Goal: Task Accomplishment & Management: Use online tool/utility

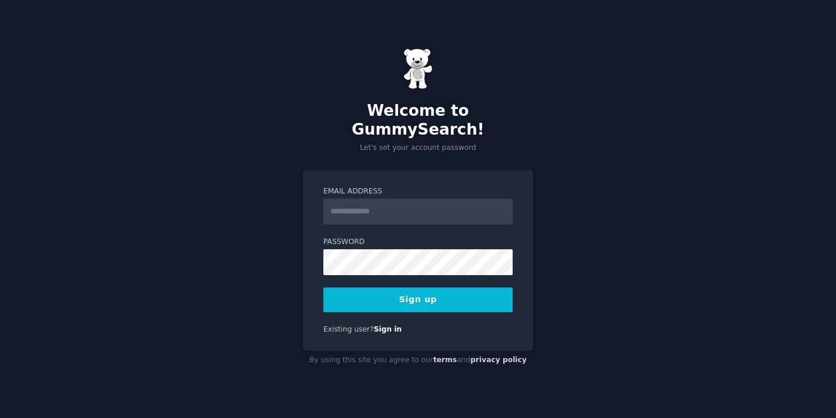
click at [641, 259] on div "Welcome to GummySearch! Let's set your account password Email Address Password …" at bounding box center [418, 209] width 836 height 418
click at [427, 203] on input "Email Address" at bounding box center [417, 212] width 189 height 26
type input "**********"
click at [422, 302] on button "Sign up" at bounding box center [417, 299] width 189 height 25
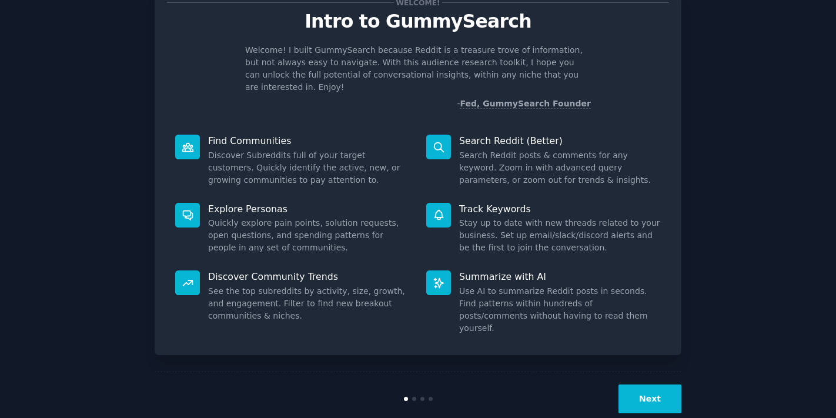
scroll to position [42, 0]
click at [657, 385] on button "Next" at bounding box center [649, 399] width 63 height 29
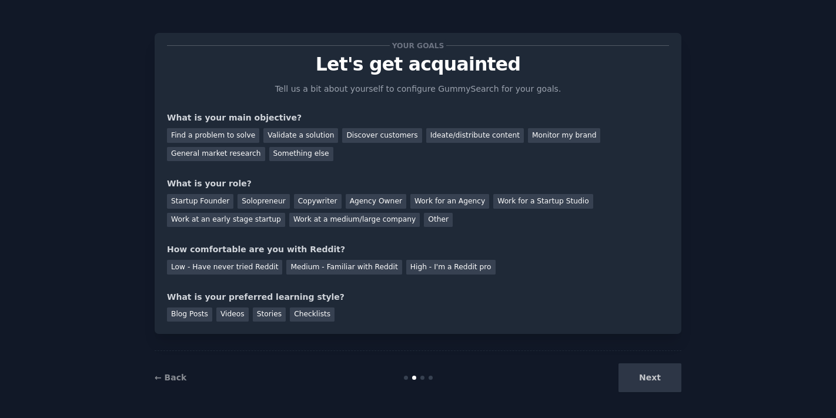
click at [658, 376] on div "Next" at bounding box center [594, 377] width 176 height 29
click at [230, 139] on div "Find a problem to solve" at bounding box center [213, 135] width 92 height 15
click at [269, 200] on div "Solopreneur" at bounding box center [264, 201] width 52 height 15
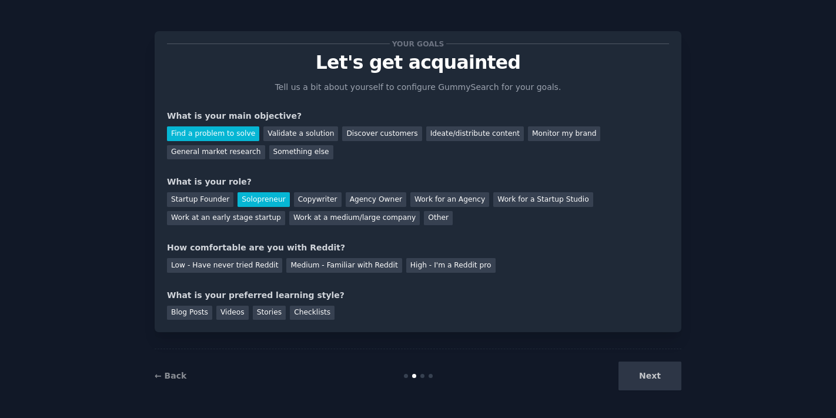
scroll to position [1, 0]
click at [245, 271] on div "Low - Have never tried Reddit" at bounding box center [224, 266] width 115 height 15
click at [203, 312] on div "Blog Posts" at bounding box center [189, 313] width 45 height 15
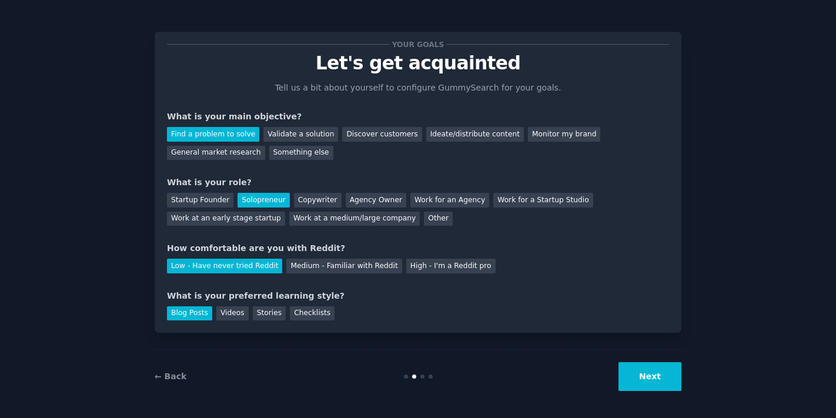
click at [658, 376] on button "Next" at bounding box center [649, 376] width 63 height 29
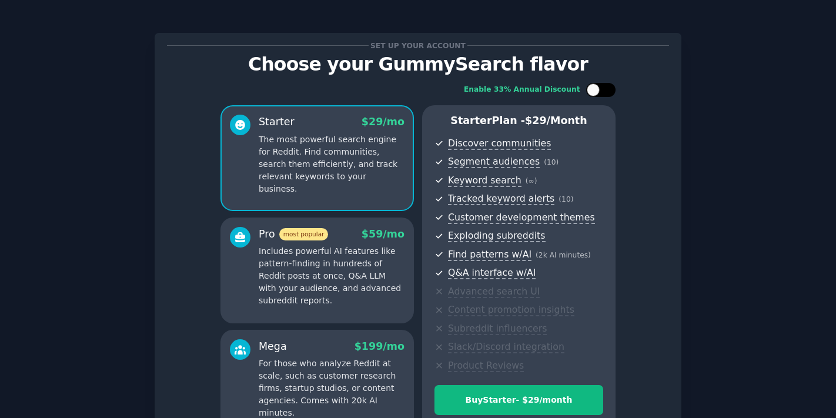
click at [604, 90] on div at bounding box center [607, 90] width 6 height 6
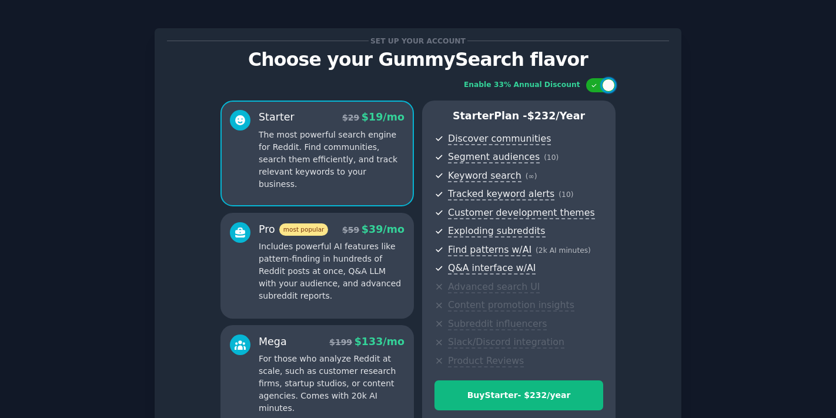
click at [330, 280] on p "Includes powerful AI features like pattern-finding in hundreds of Reddit posts …" at bounding box center [332, 271] width 146 height 62
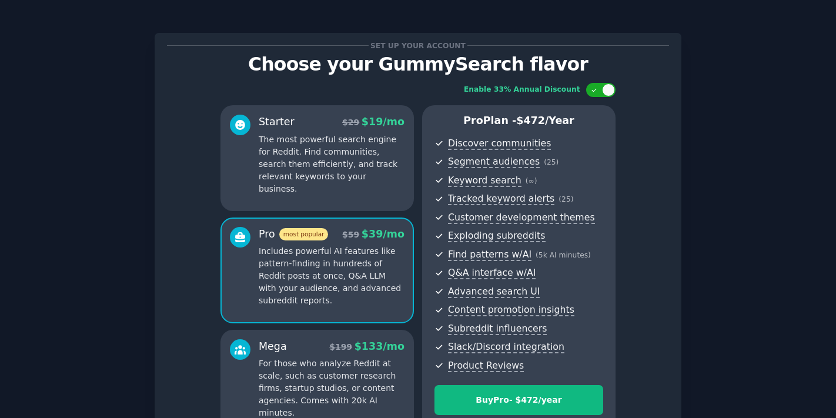
scroll to position [0, 0]
click at [607, 89] on div at bounding box center [608, 89] width 13 height 13
checkbox input "false"
click at [314, 175] on p "The most powerful search engine for Reddit. Find communities, search them effic…" at bounding box center [332, 164] width 146 height 62
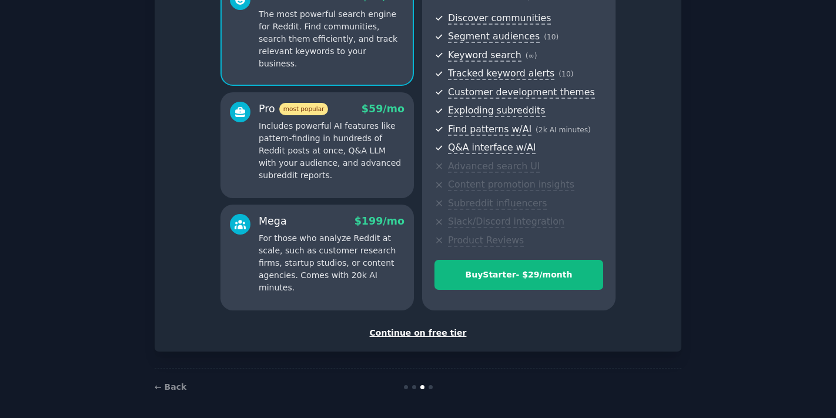
click at [413, 330] on div "Continue on free tier" at bounding box center [418, 333] width 502 height 12
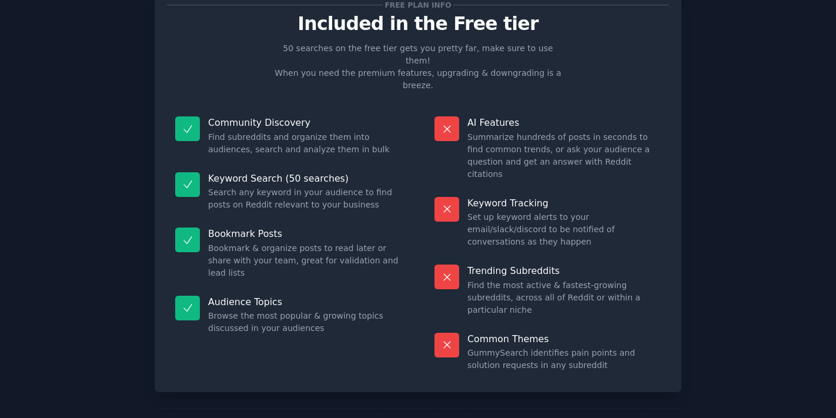
scroll to position [40, 0]
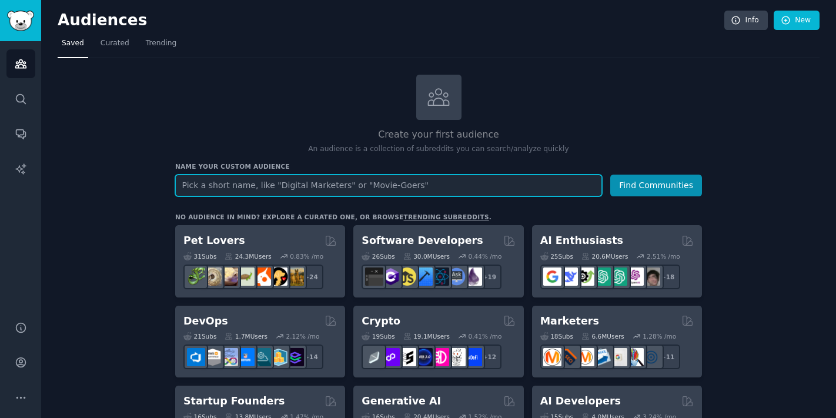
click at [434, 185] on input "text" at bounding box center [388, 186] width 427 height 22
type input "expats in the [GEOGRAPHIC_DATA]"
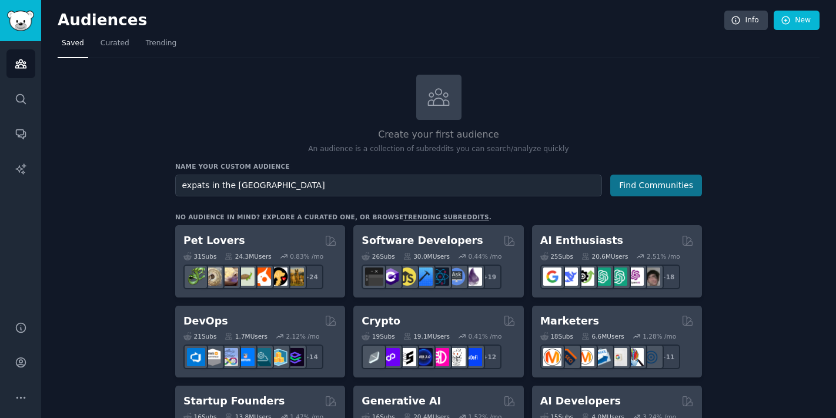
click at [651, 189] on button "Find Communities" at bounding box center [656, 186] width 92 height 22
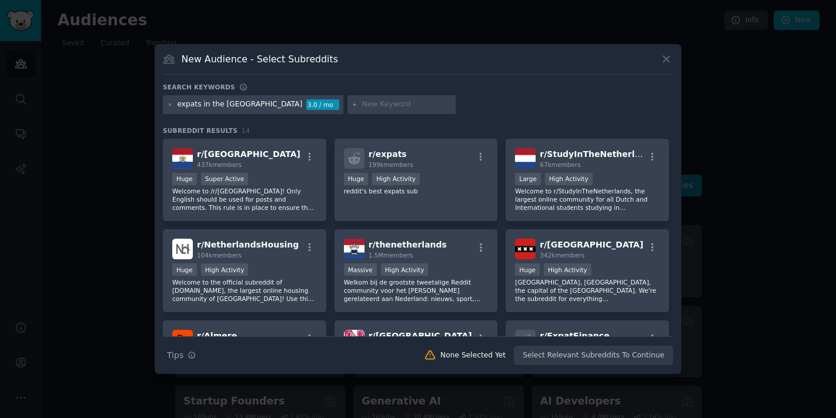
click at [362, 102] on input "text" at bounding box center [406, 104] width 89 height 11
click at [266, 196] on p "Welcome to /r/[GEOGRAPHIC_DATA]! Only English should be used for posts and comm…" at bounding box center [244, 199] width 145 height 25
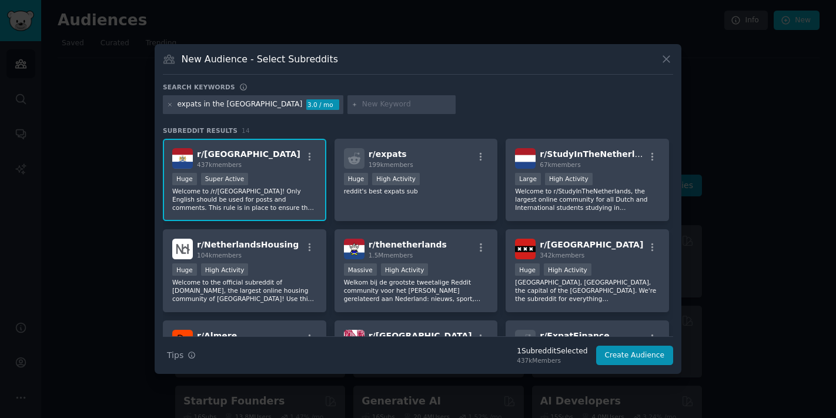
click at [266, 196] on p "Welcome to /r/[GEOGRAPHIC_DATA]! Only English should be used for posts and comm…" at bounding box center [244, 199] width 145 height 25
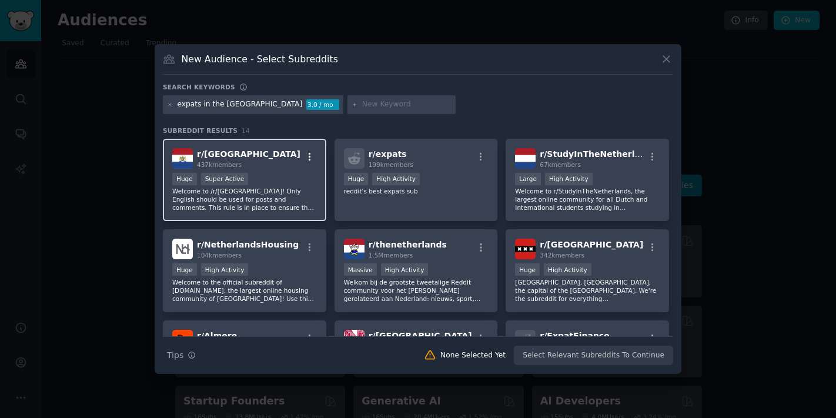
click at [307, 155] on icon "button" at bounding box center [310, 157] width 11 height 11
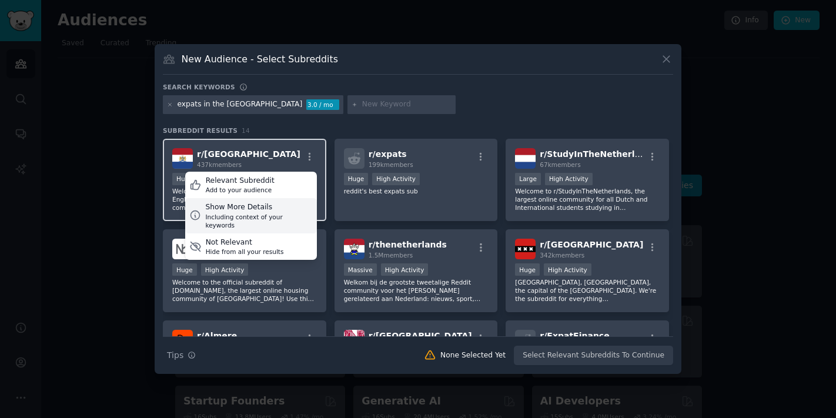
click at [259, 218] on div "Including context of your keywords" at bounding box center [258, 221] width 107 height 16
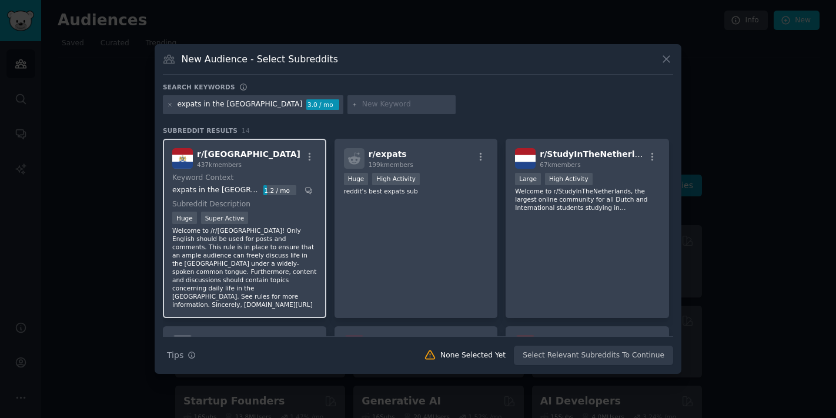
click at [282, 233] on p "Welcome to /r/[GEOGRAPHIC_DATA]! Only English should be used for posts and comm…" at bounding box center [244, 267] width 145 height 82
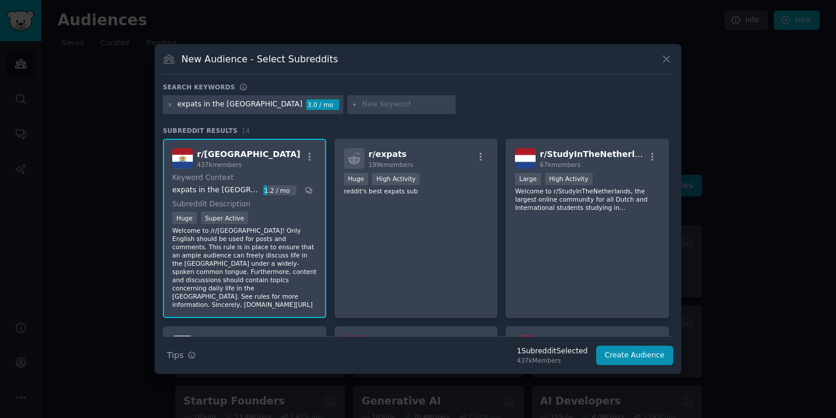
click at [404, 123] on div "Search keywords expats in the [GEOGRAPHIC_DATA] 3.0 / mo Subreddit Results 14 r…" at bounding box center [418, 224] width 510 height 283
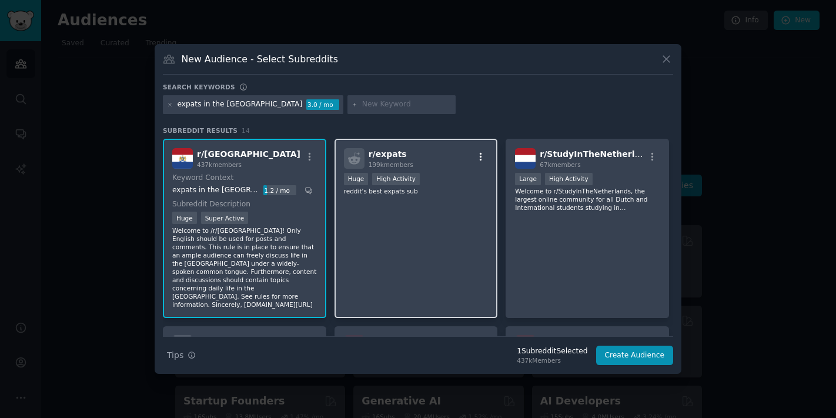
click at [480, 158] on icon "button" at bounding box center [481, 157] width 11 height 11
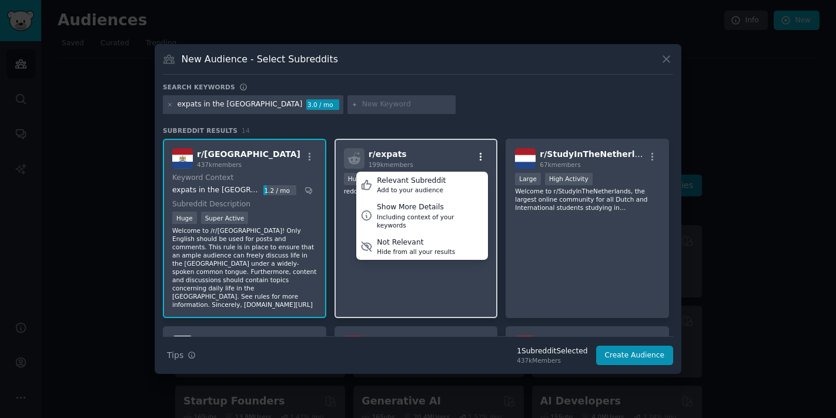
click at [480, 158] on icon "button" at bounding box center [481, 157] width 11 height 11
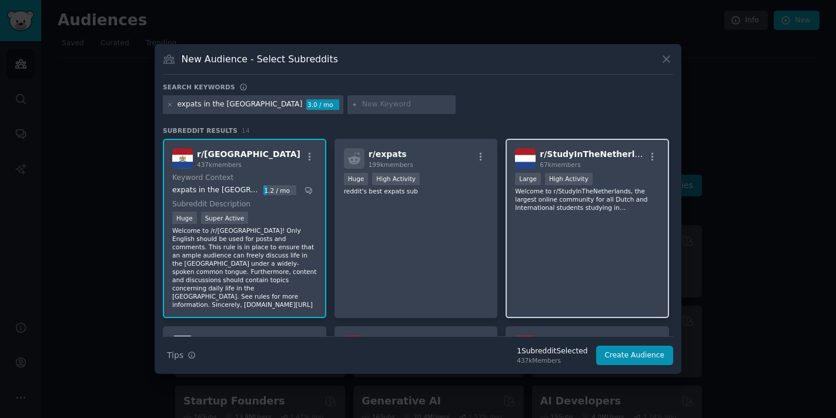
click at [581, 250] on div "r/ StudyInTheNetherlands 67k members Large High Activity Welcome to r/StudyInTh…" at bounding box center [587, 228] width 163 height 179
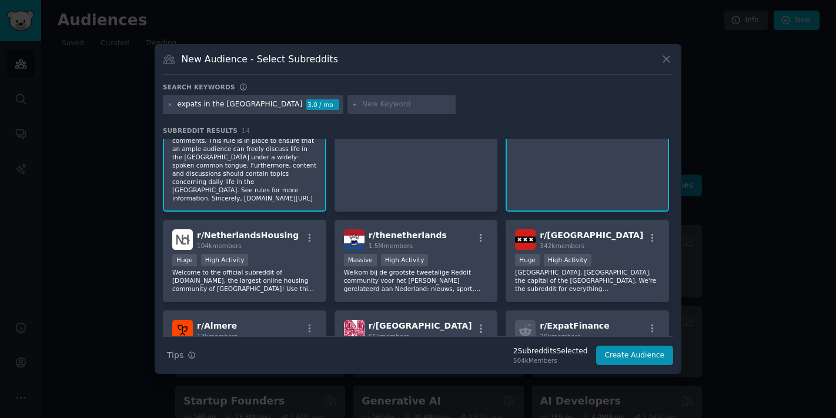
scroll to position [118, 0]
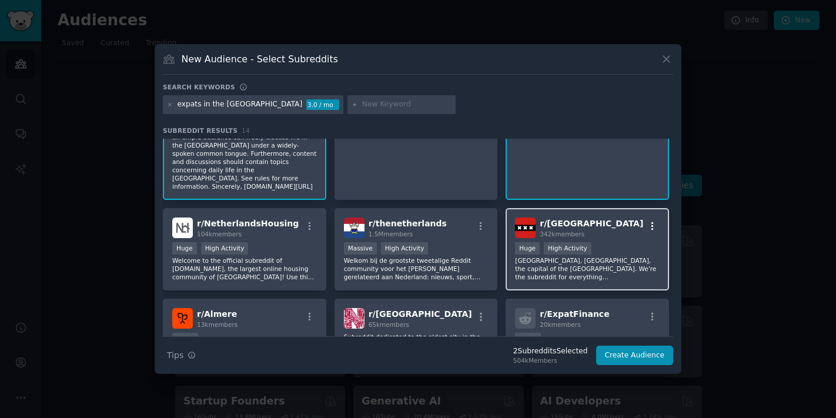
click at [650, 221] on icon "button" at bounding box center [652, 226] width 11 height 11
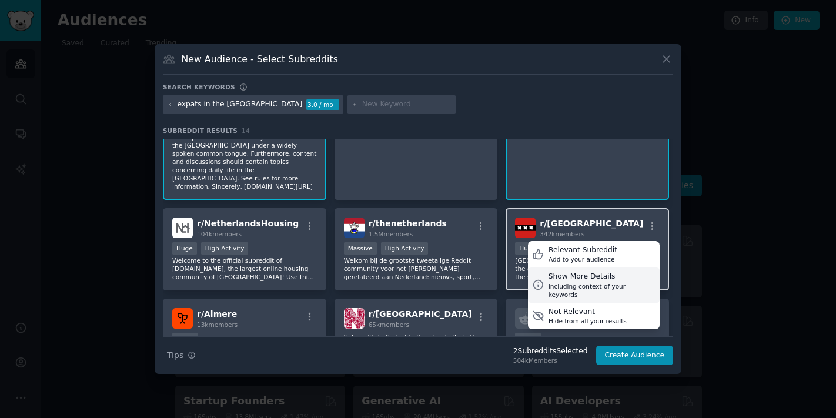
click at [621, 272] on div "Show More Details" at bounding box center [601, 277] width 107 height 11
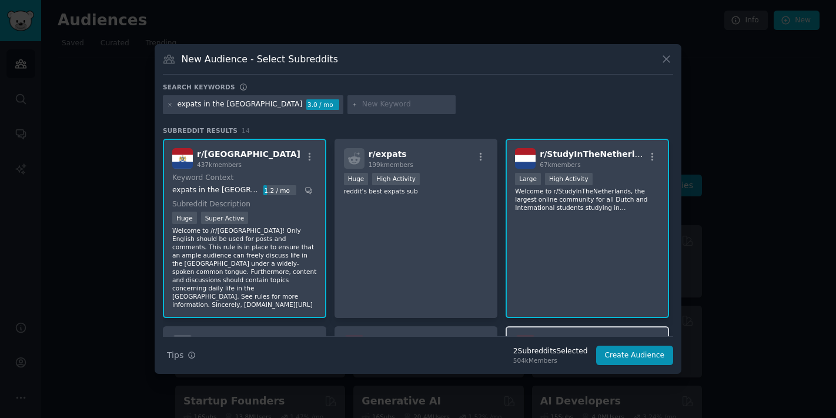
scroll to position [0, 0]
click at [362, 106] on input "text" at bounding box center [406, 104] width 89 height 11
type input "healthcare"
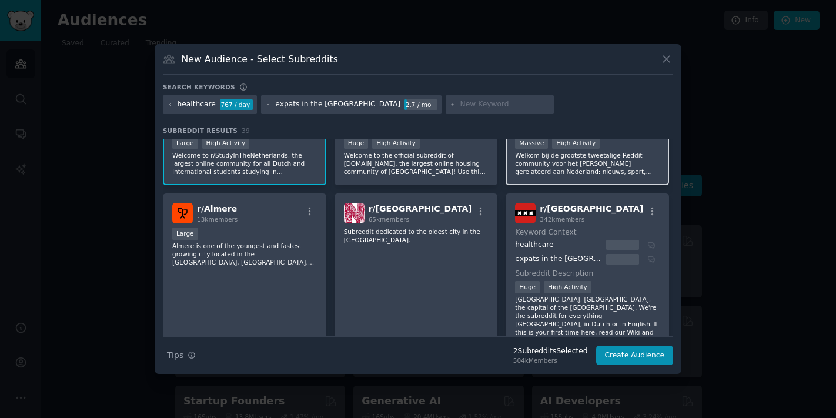
scroll to position [247, 0]
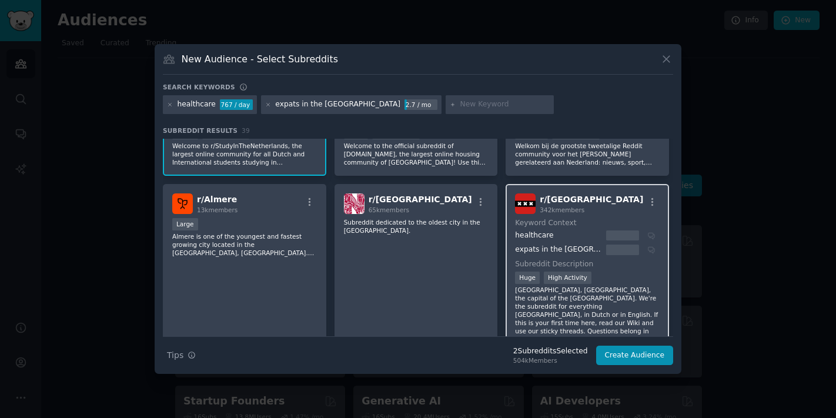
click at [606, 286] on p "[GEOGRAPHIC_DATA], [GEOGRAPHIC_DATA], the capital of the [GEOGRAPHIC_DATA]. We'…" at bounding box center [587, 315] width 145 height 58
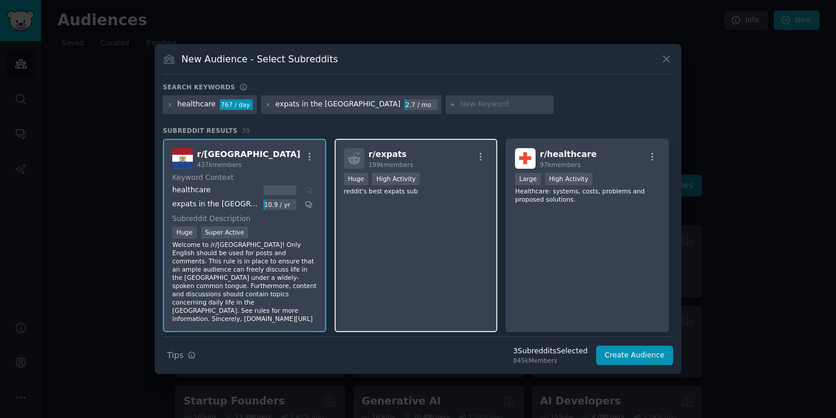
scroll to position [0, 0]
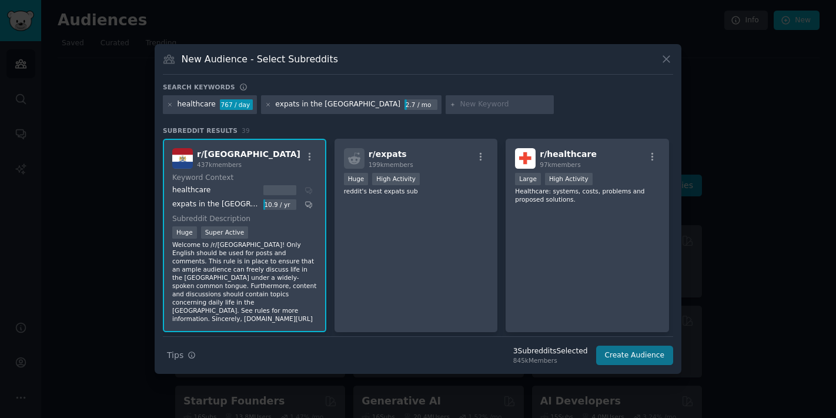
click at [648, 359] on button "Create Audience" at bounding box center [635, 356] width 78 height 20
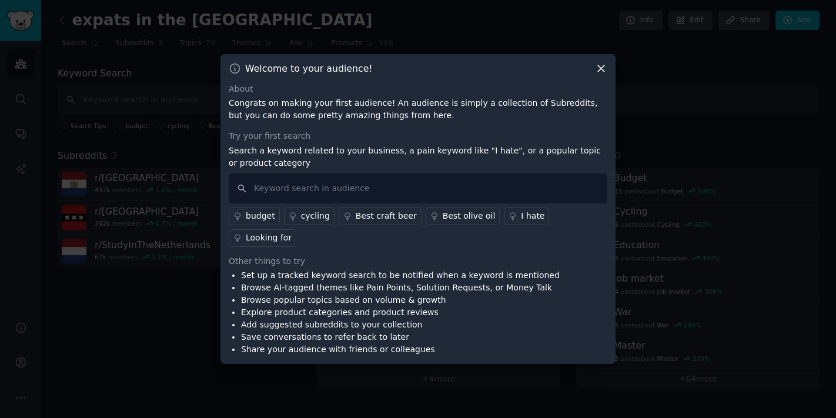
click at [603, 75] on icon at bounding box center [601, 68] width 12 height 12
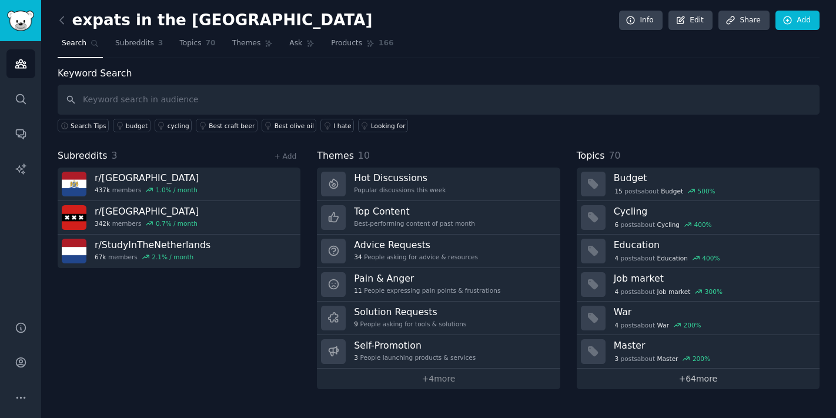
click at [698, 384] on link "+ 64 more" at bounding box center [698, 379] width 243 height 21
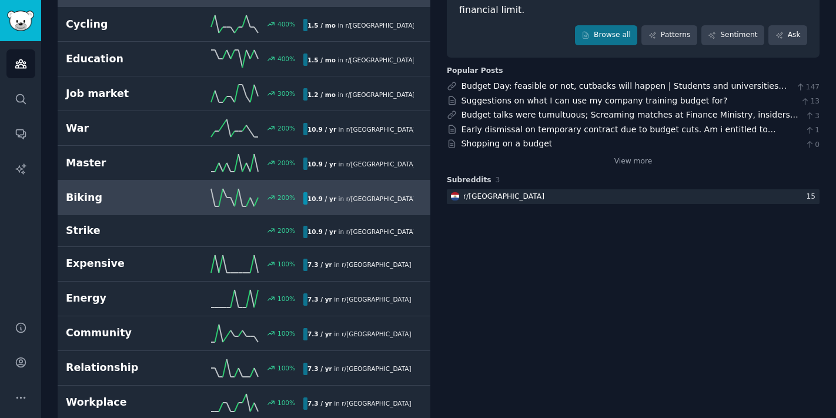
scroll to position [161, 0]
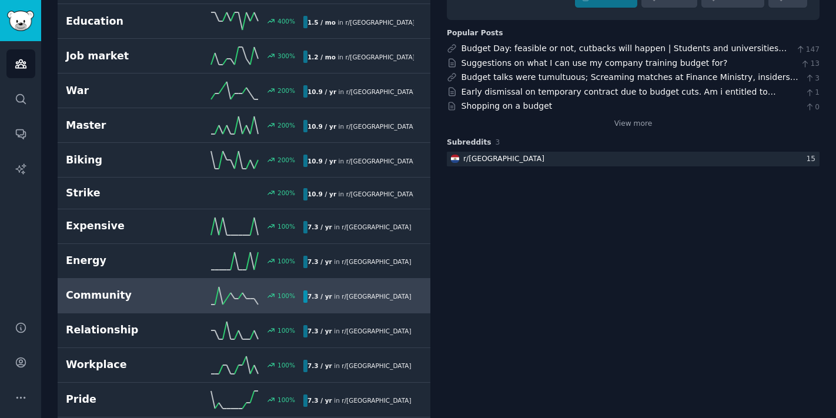
click at [148, 297] on h2 "Community" at bounding box center [125, 295] width 119 height 15
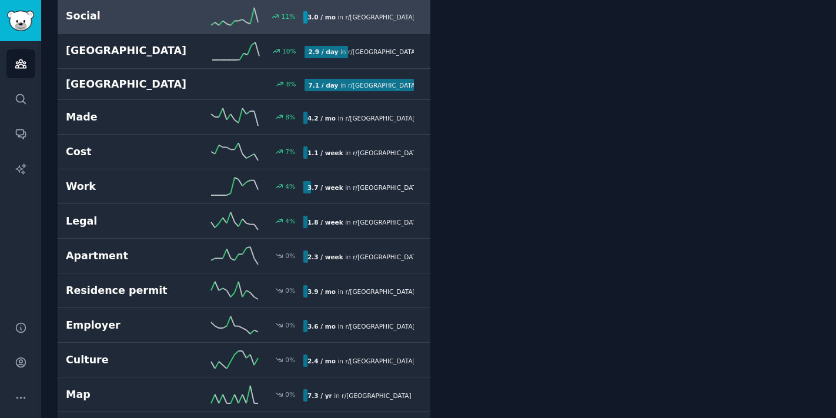
scroll to position [998, 0]
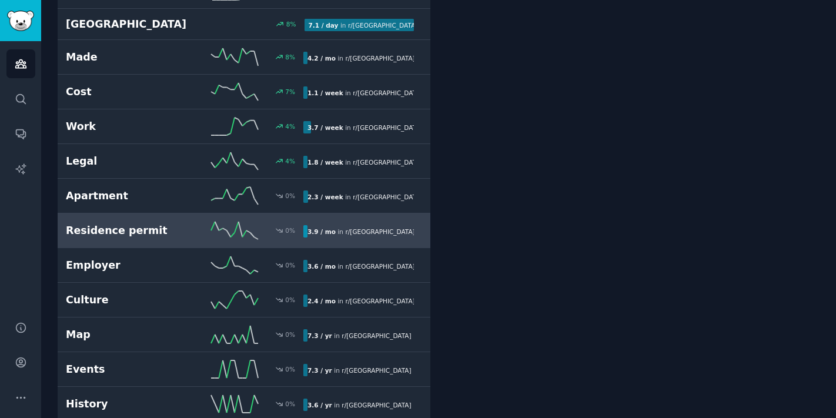
click at [159, 236] on h2 "Residence permit" at bounding box center [125, 230] width 119 height 15
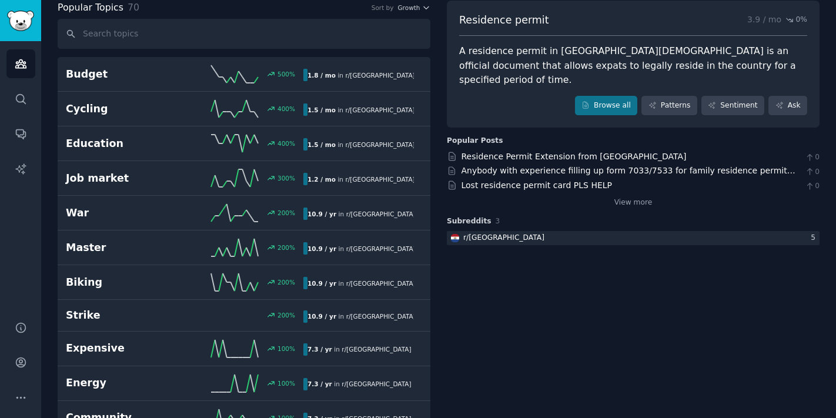
scroll to position [43, 0]
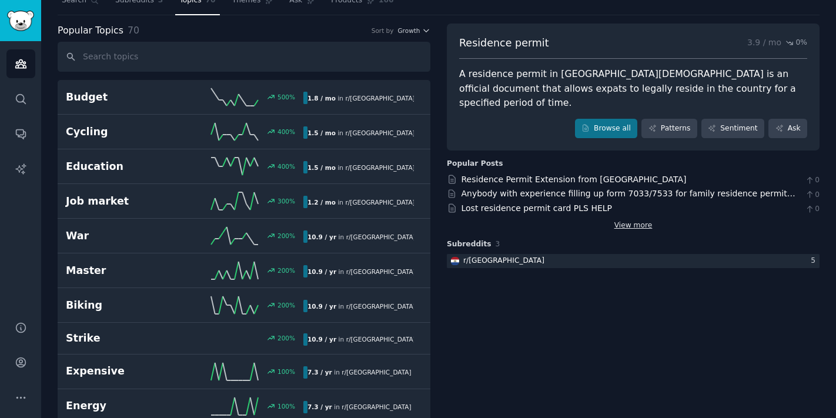
click at [631, 220] on link "View more" at bounding box center [633, 225] width 38 height 11
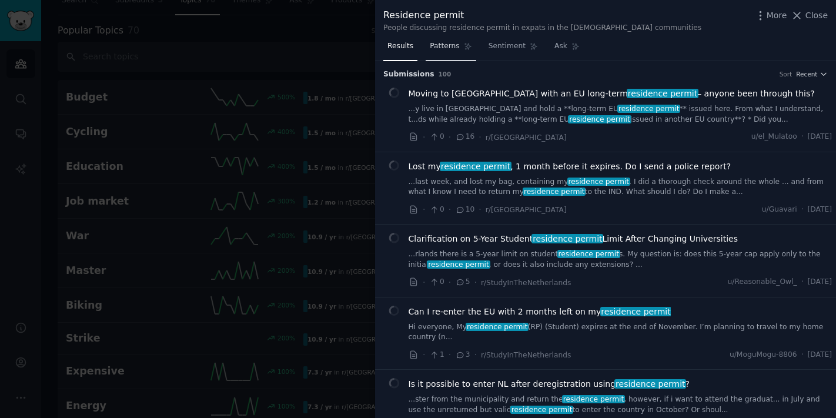
click at [437, 45] on span "Patterns" at bounding box center [444, 46] width 29 height 11
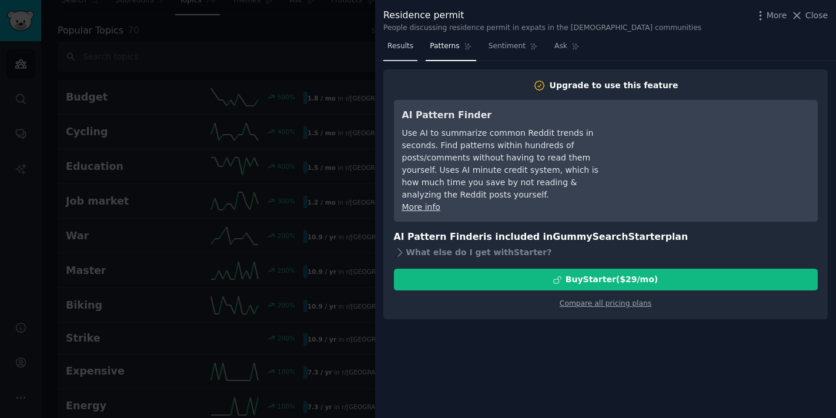
click at [389, 40] on link "Results" at bounding box center [400, 49] width 34 height 24
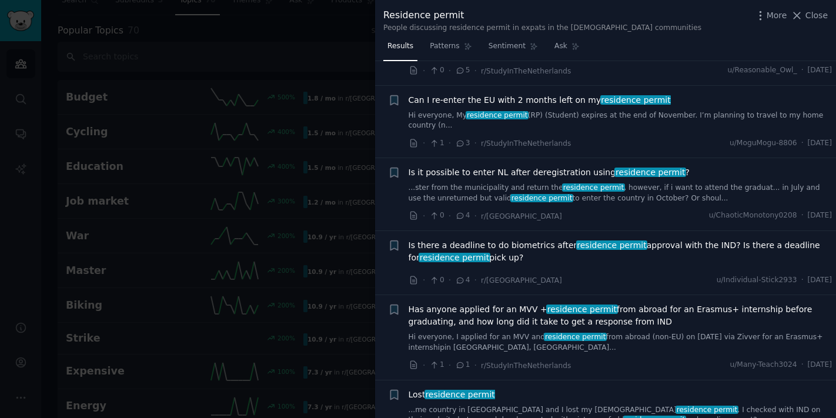
scroll to position [232, 0]
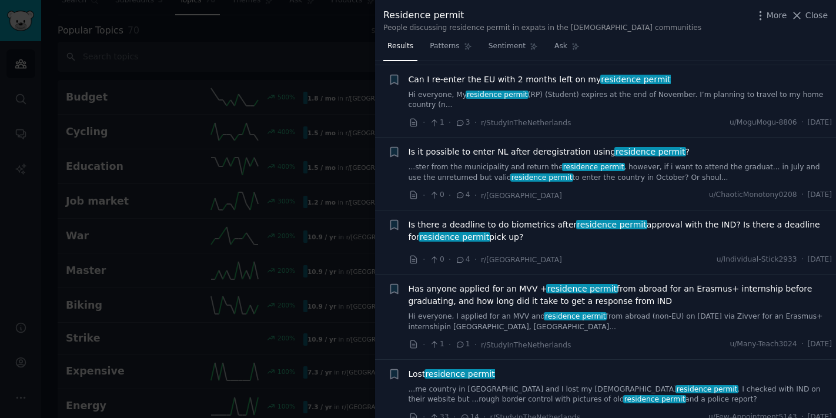
click at [345, 138] on div at bounding box center [418, 209] width 836 height 418
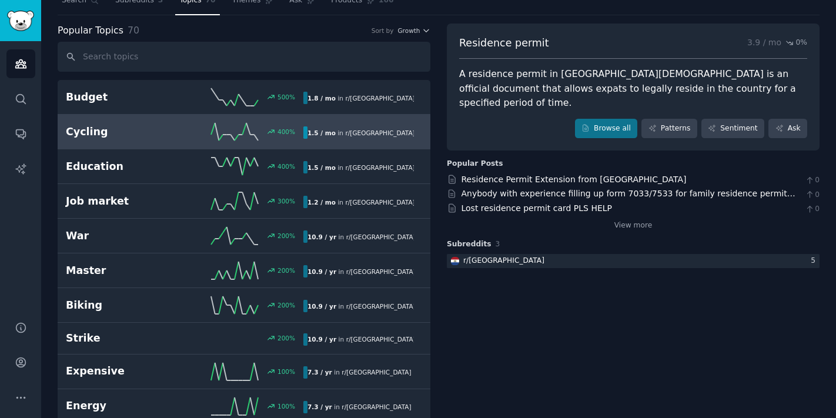
click at [189, 132] on div "400 %" at bounding box center [244, 132] width 119 height 18
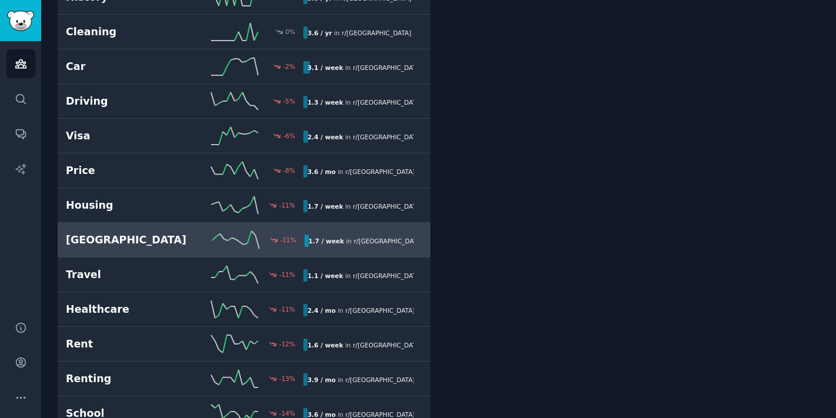
scroll to position [1460, 0]
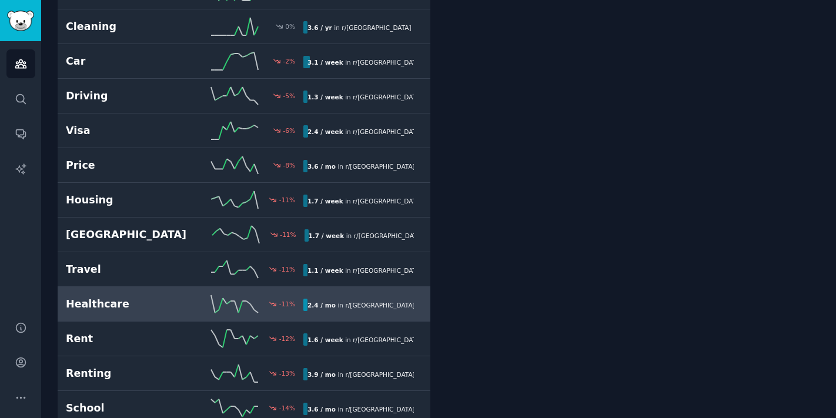
click at [156, 313] on link "Healthcare -11 % 2.4 / mo in r/ [GEOGRAPHIC_DATA]" at bounding box center [244, 304] width 373 height 35
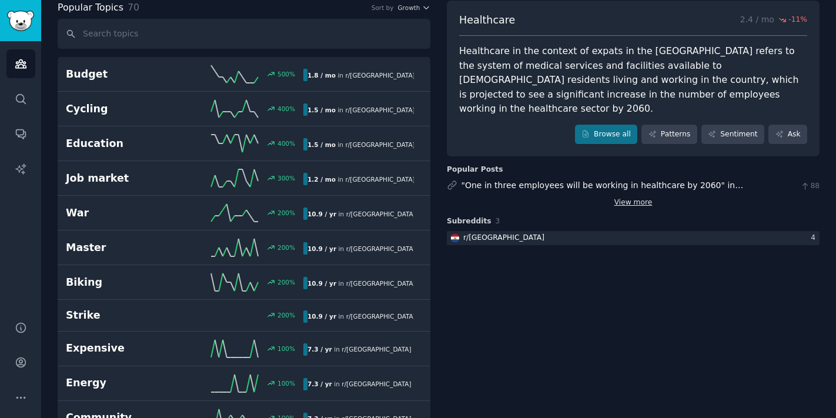
click at [632, 198] on link "View more" at bounding box center [633, 203] width 38 height 11
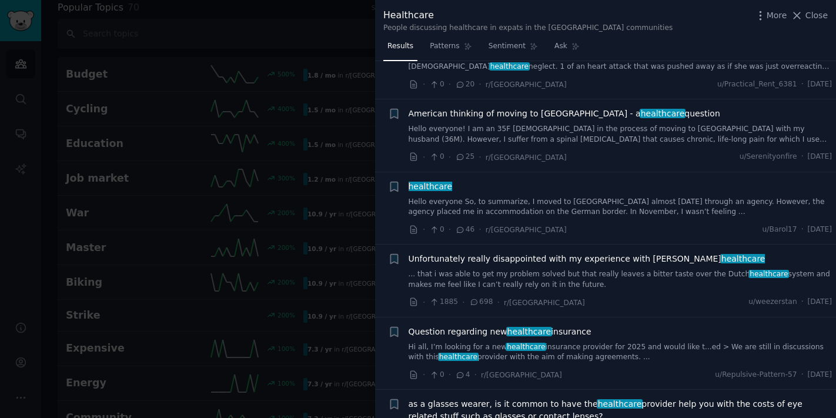
scroll to position [1269, 0]
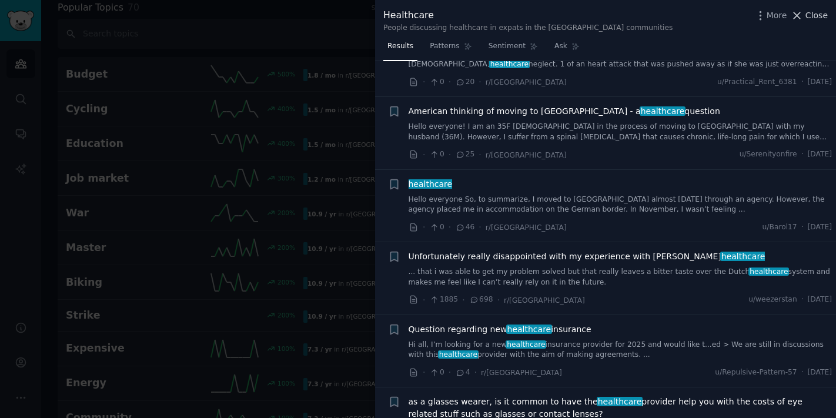
click at [807, 12] on span "Close" at bounding box center [816, 15] width 22 height 12
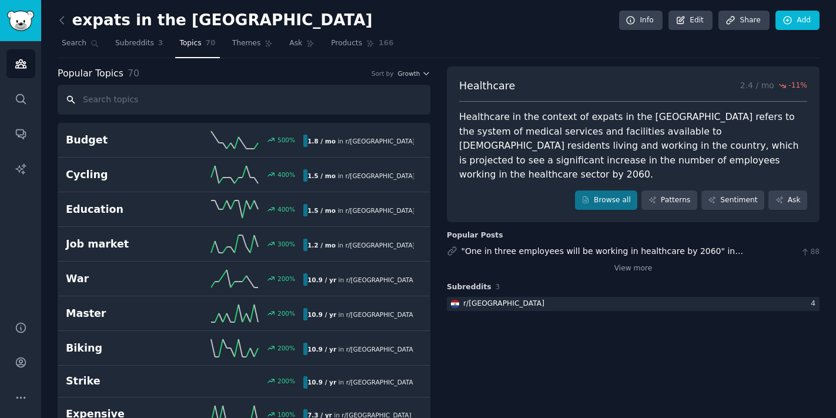
click at [173, 105] on input "text" at bounding box center [244, 100] width 373 height 30
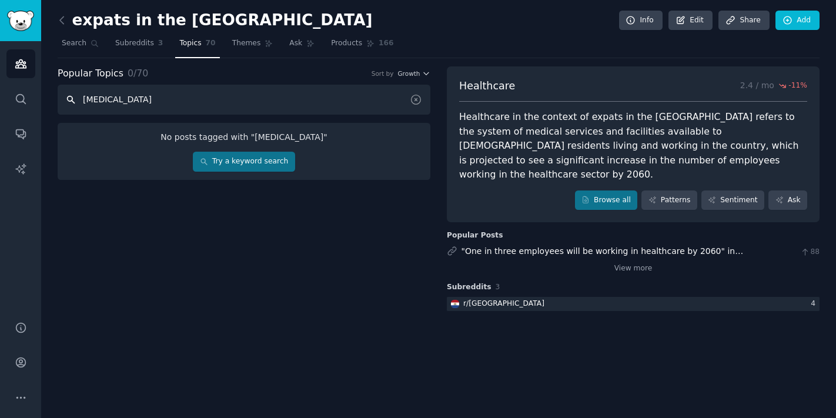
click at [208, 103] on input "[MEDICAL_DATA]" at bounding box center [244, 100] width 373 height 30
click at [423, 67] on div "Popular Topics 0 / 70 Sort by Growth" at bounding box center [244, 73] width 373 height 15
click at [414, 71] on span "Growth" at bounding box center [408, 73] width 22 height 8
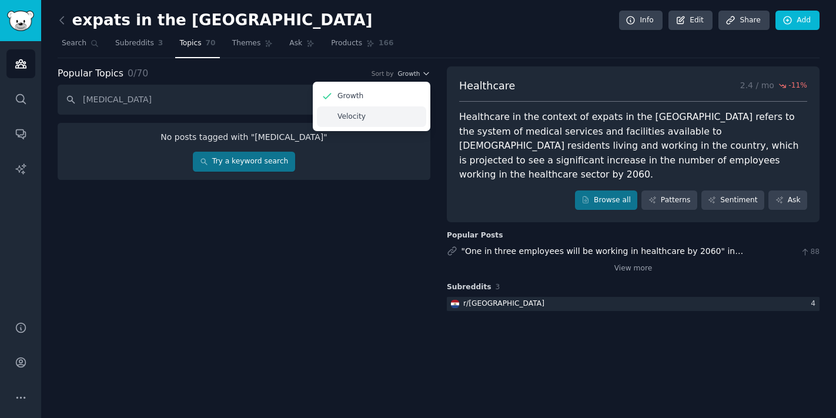
click at [372, 113] on div "Velocity" at bounding box center [371, 116] width 109 height 21
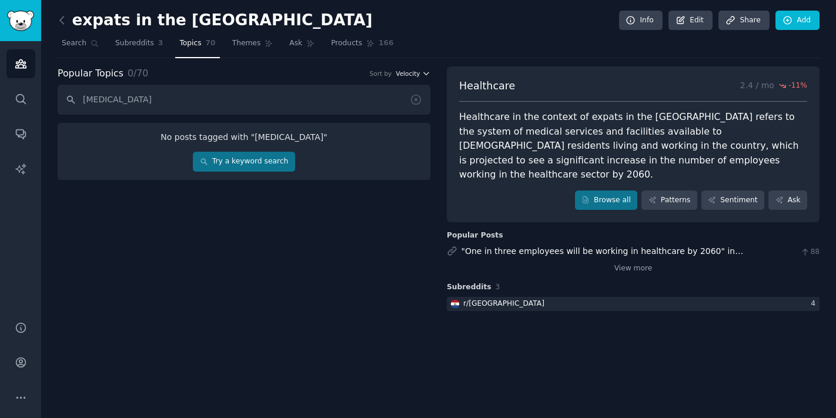
click at [420, 72] on button "Velocity" at bounding box center [413, 73] width 35 height 8
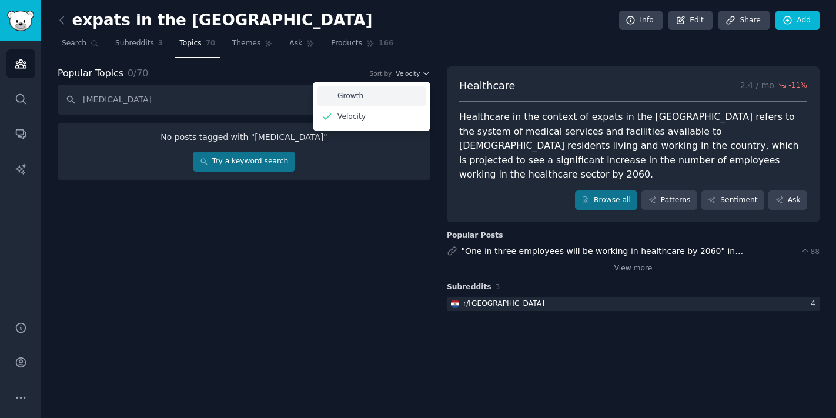
click at [392, 90] on div "Growth" at bounding box center [371, 96] width 109 height 21
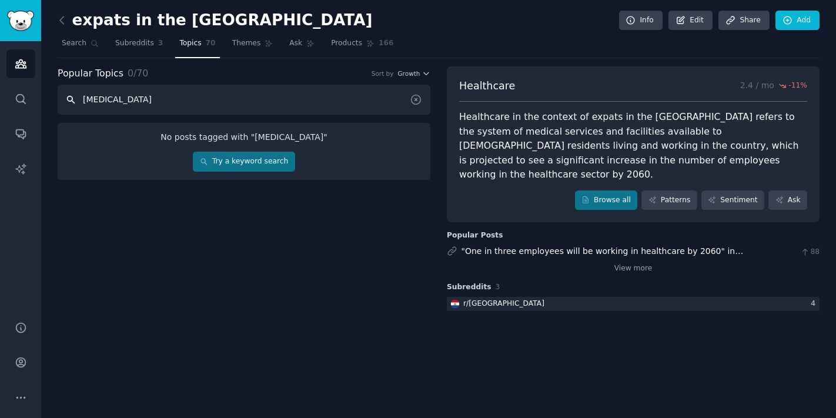
click at [175, 103] on input "[MEDICAL_DATA]" at bounding box center [244, 100] width 373 height 30
type input "p"
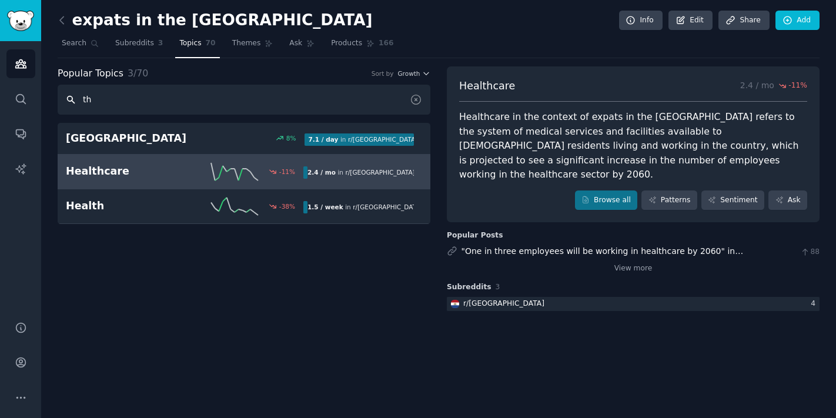
type input "t"
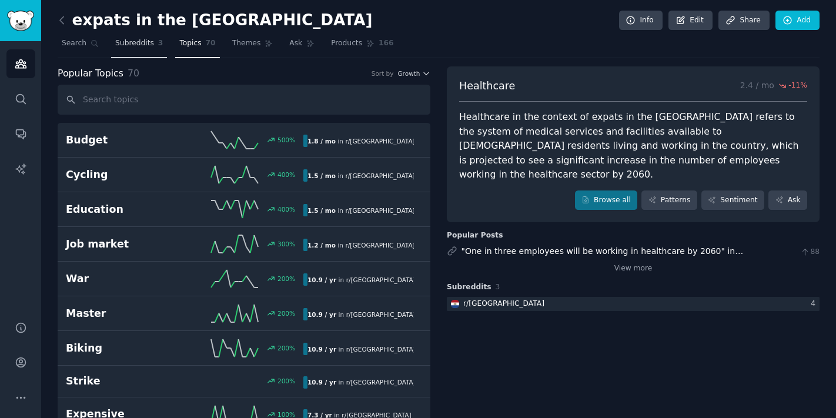
click at [126, 43] on span "Subreddits" at bounding box center [134, 43] width 39 height 11
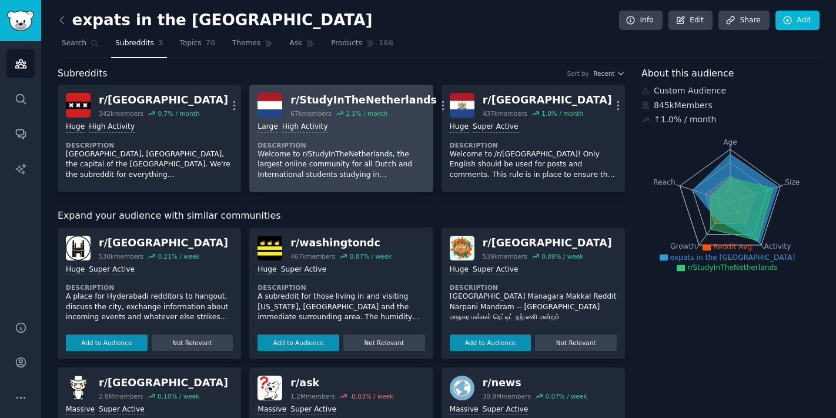
click at [359, 142] on dt "Description" at bounding box center [340, 145] width 167 height 8
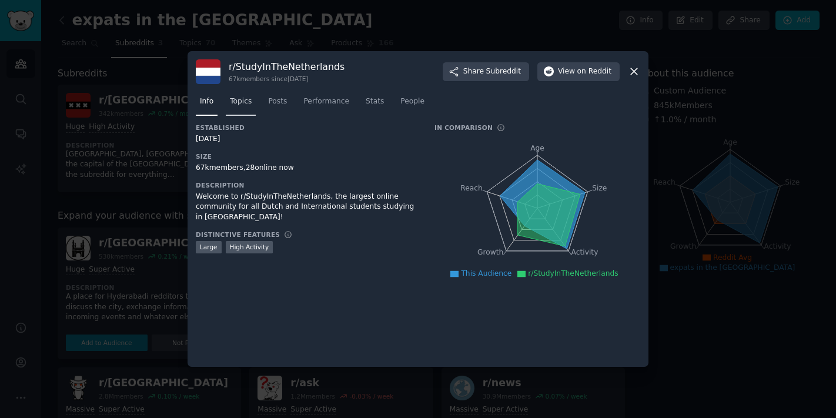
click at [245, 103] on span "Topics" at bounding box center [241, 101] width 22 height 11
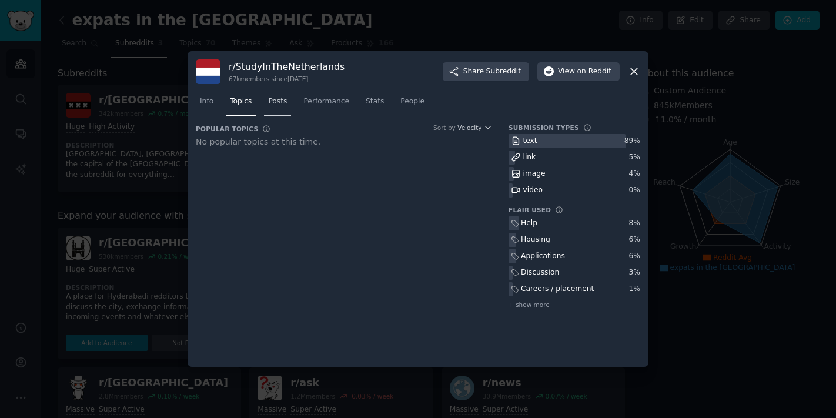
click at [279, 107] on link "Posts" at bounding box center [277, 104] width 27 height 24
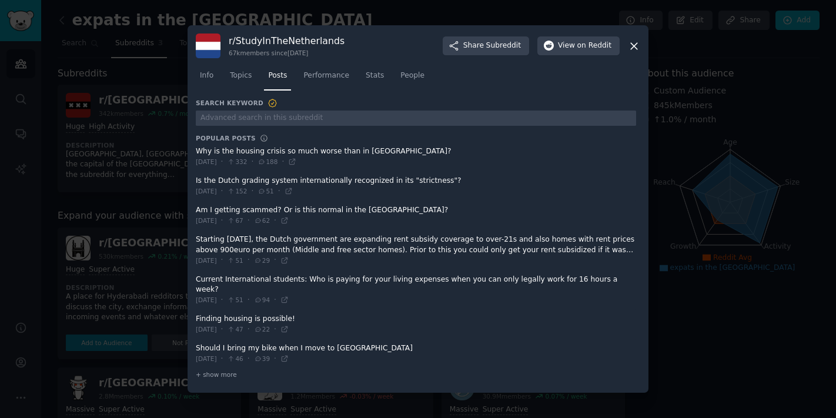
click at [249, 217] on span at bounding box center [416, 215] width 440 height 29
click at [233, 215] on span at bounding box center [416, 215] width 440 height 29
click at [370, 211] on span at bounding box center [416, 215] width 440 height 29
click at [228, 370] on span "+ show more" at bounding box center [216, 374] width 41 height 8
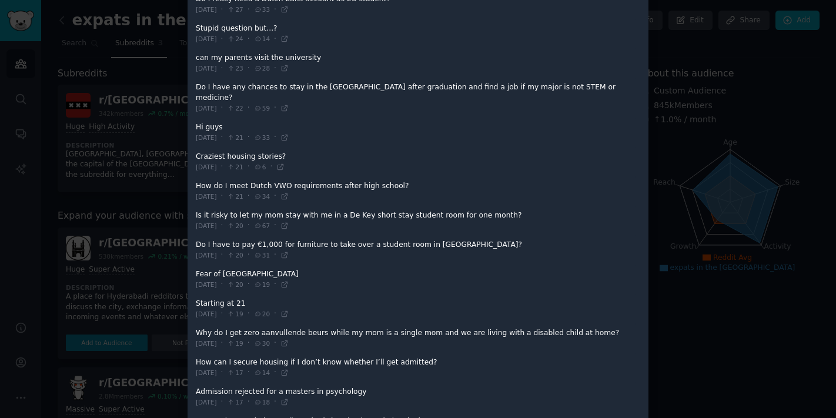
scroll to position [555, 0]
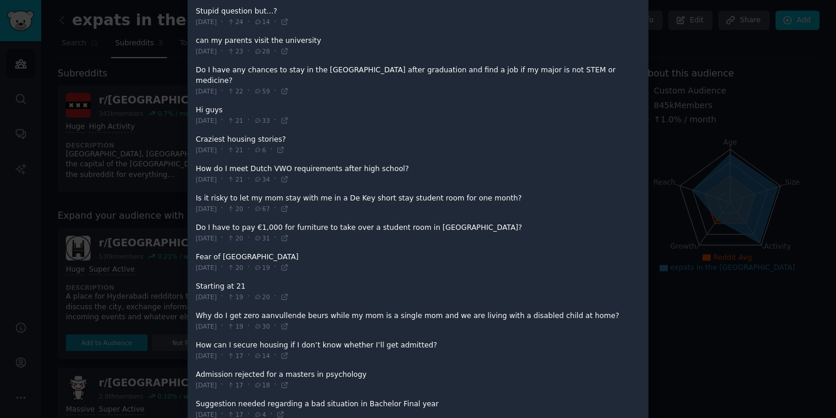
click at [766, 104] on div at bounding box center [418, 209] width 836 height 418
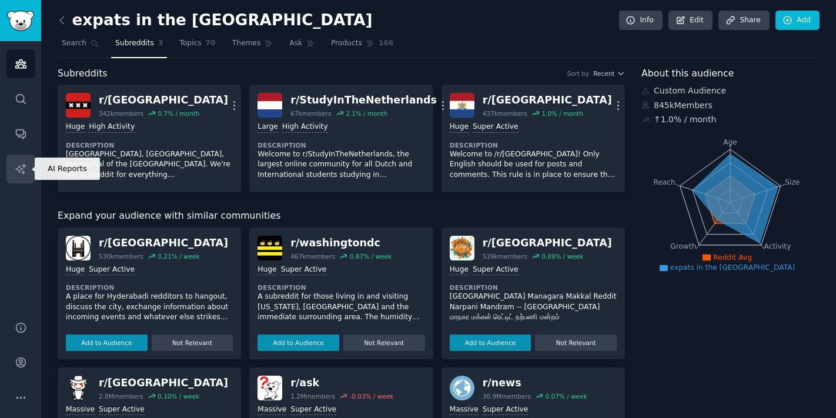
click at [21, 164] on icon "Sidebar" at bounding box center [21, 169] width 12 height 12
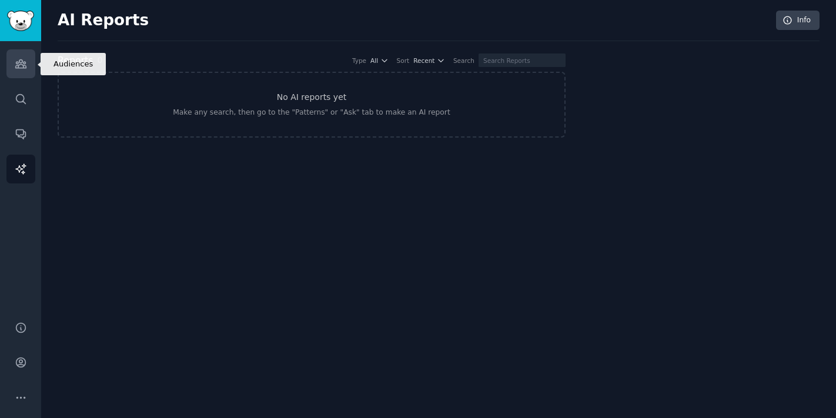
click at [19, 62] on icon "Sidebar" at bounding box center [20, 64] width 11 height 8
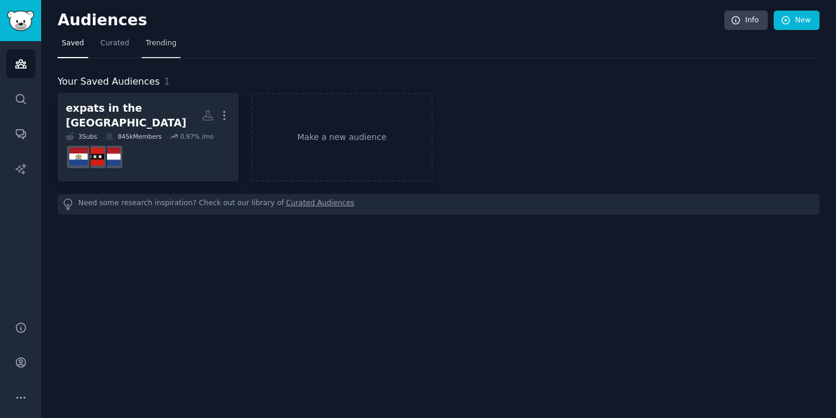
click at [152, 44] on span "Trending" at bounding box center [161, 43] width 31 height 11
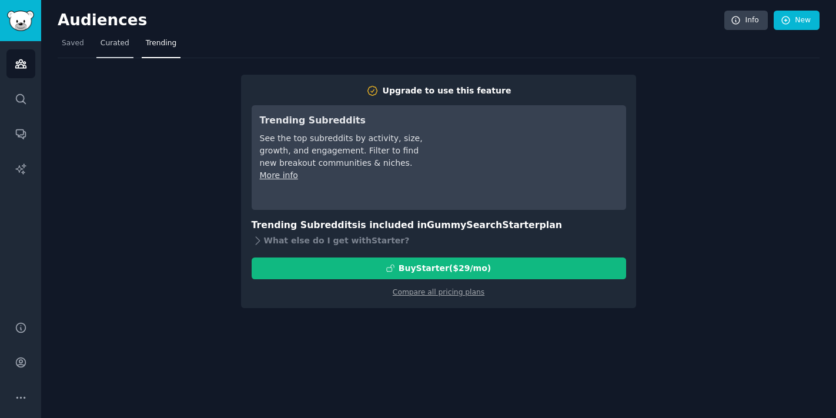
click at [110, 45] on span "Curated" at bounding box center [115, 43] width 29 height 11
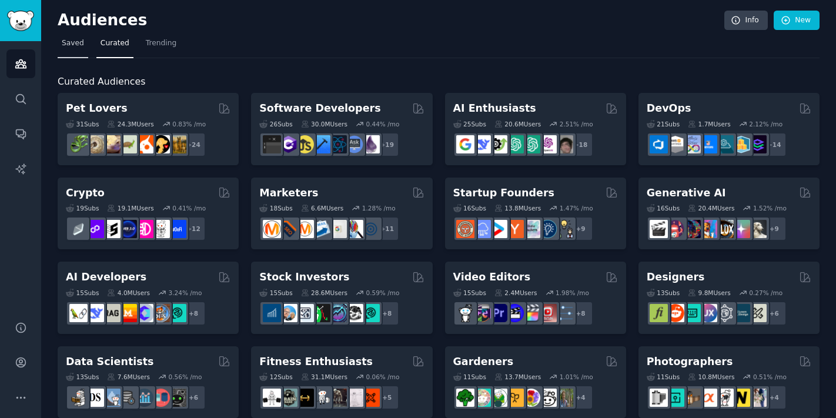
click at [59, 46] on link "Saved" at bounding box center [73, 46] width 31 height 24
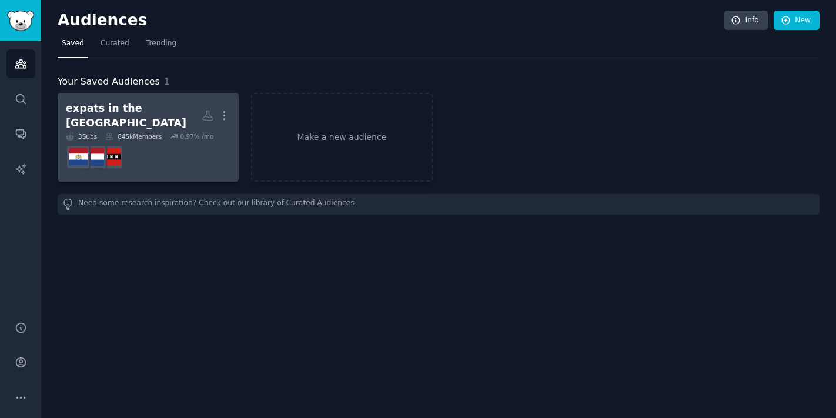
click at [178, 135] on icon at bounding box center [174, 137] width 6 height 4
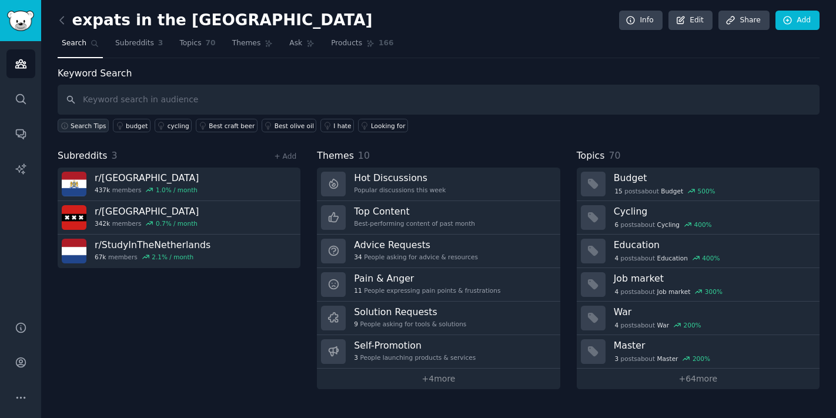
click at [73, 128] on span "Search Tips" at bounding box center [89, 126] width 36 height 8
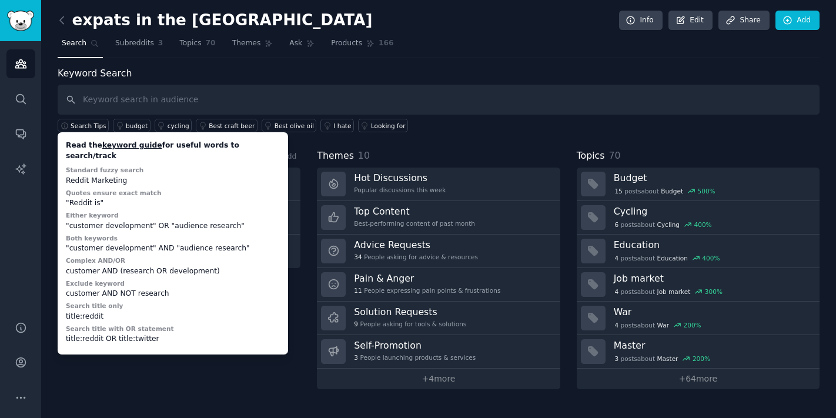
click at [471, 136] on div "Keyword Search Search Tips Read the keyword guide for useful words to search/tr…" at bounding box center [439, 227] width 762 height 323
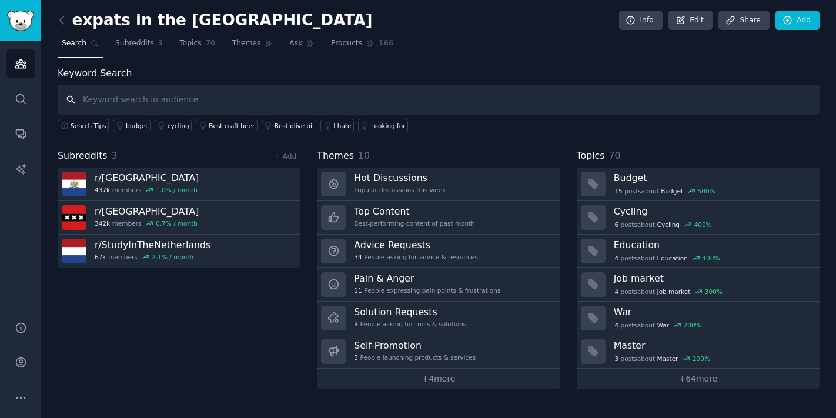
click at [397, 93] on input "text" at bounding box center [439, 100] width 762 height 30
type input "therapist"
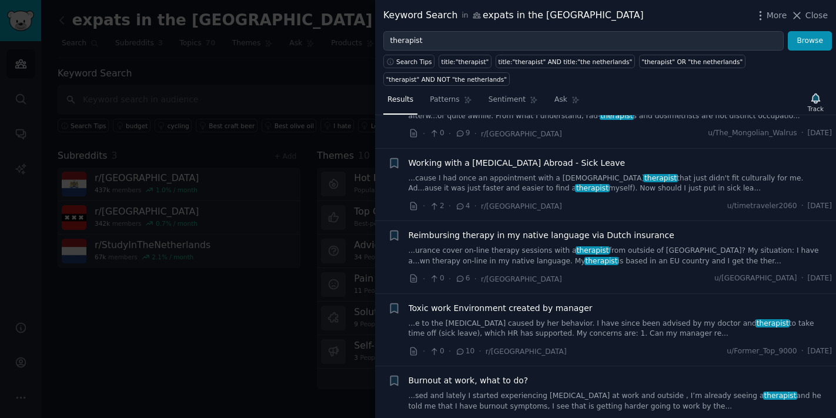
scroll to position [2107, 0]
